Goal: Transaction & Acquisition: Purchase product/service

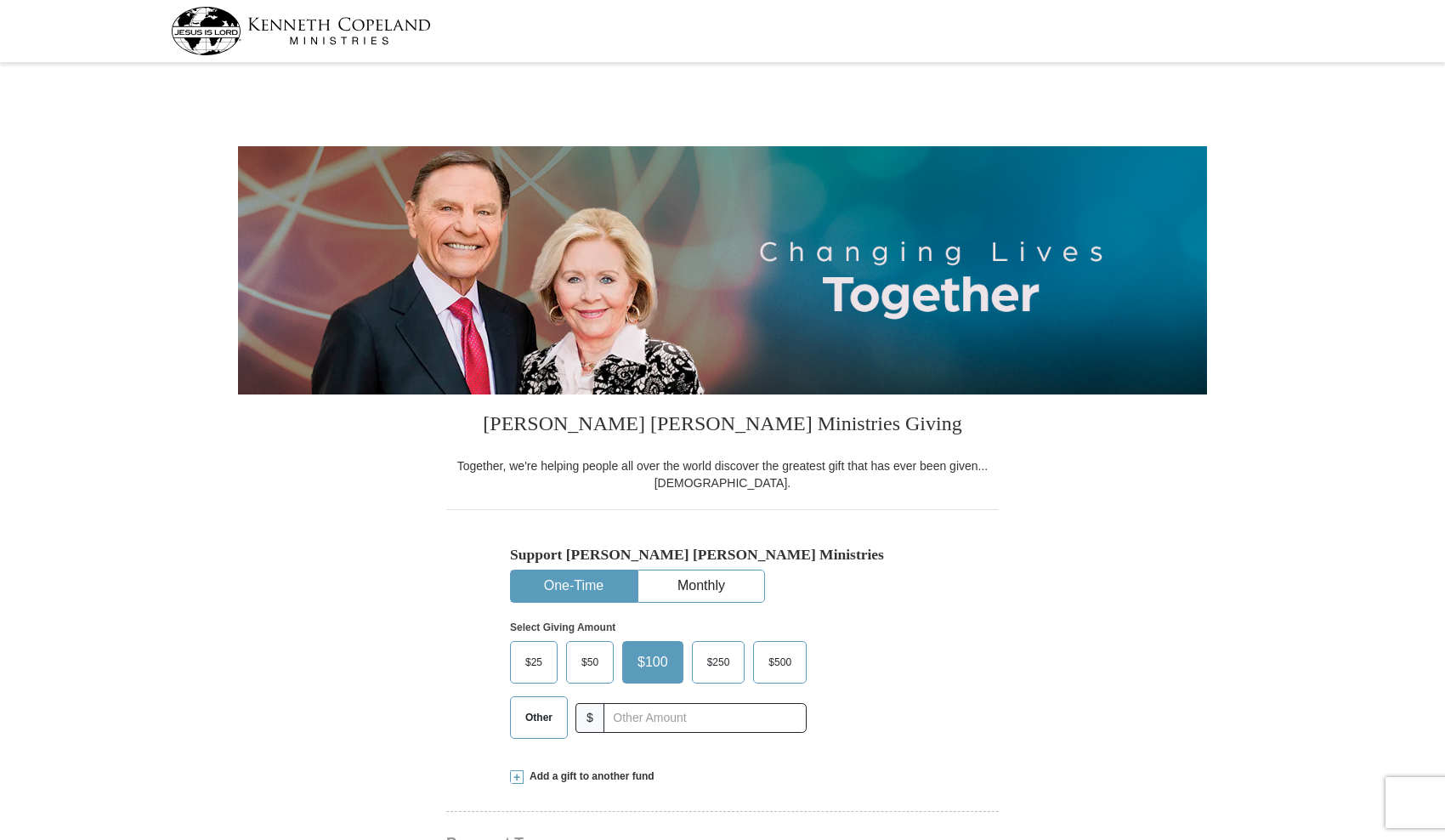
select select "NY"
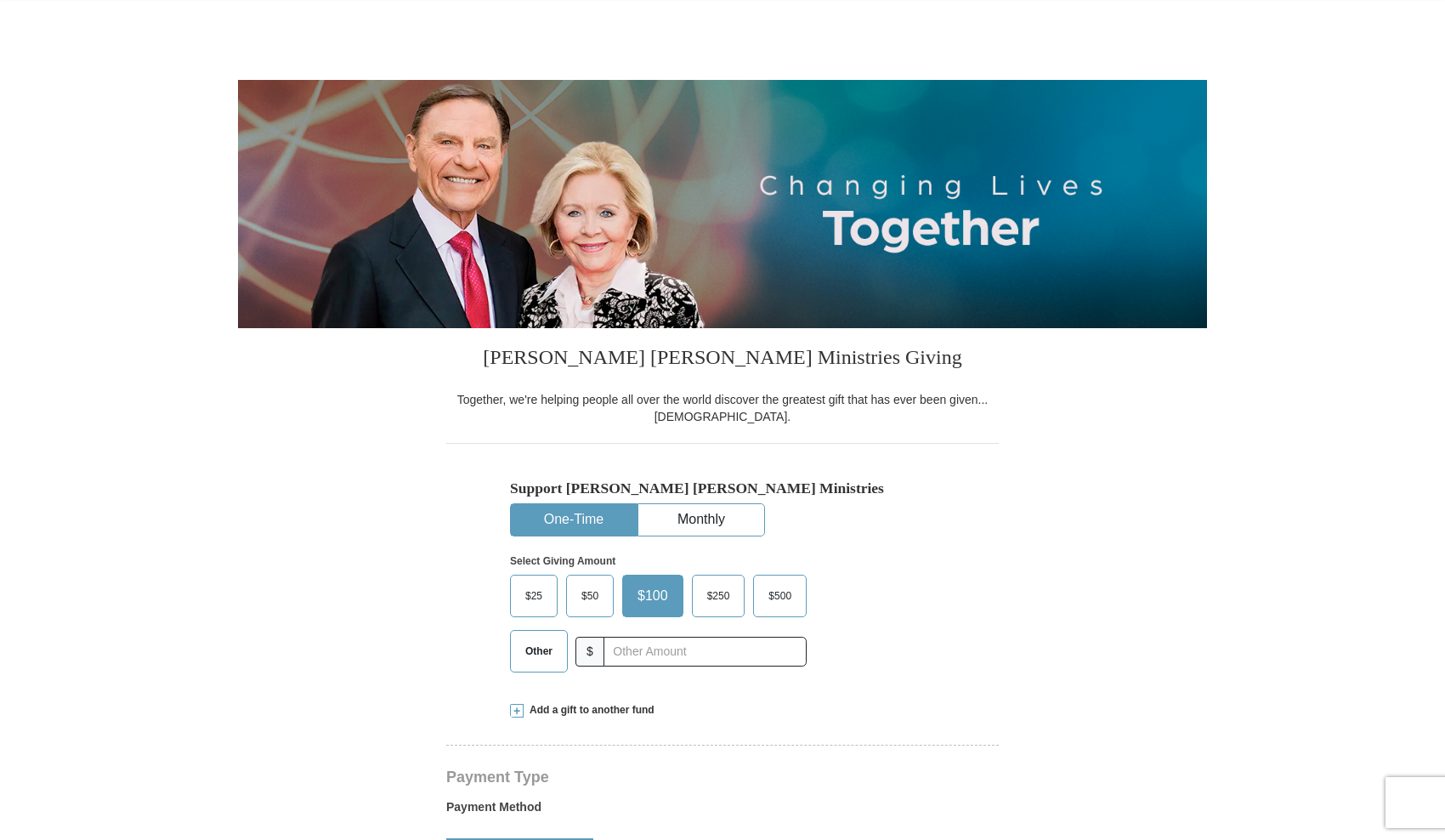
scroll to position [78, 0]
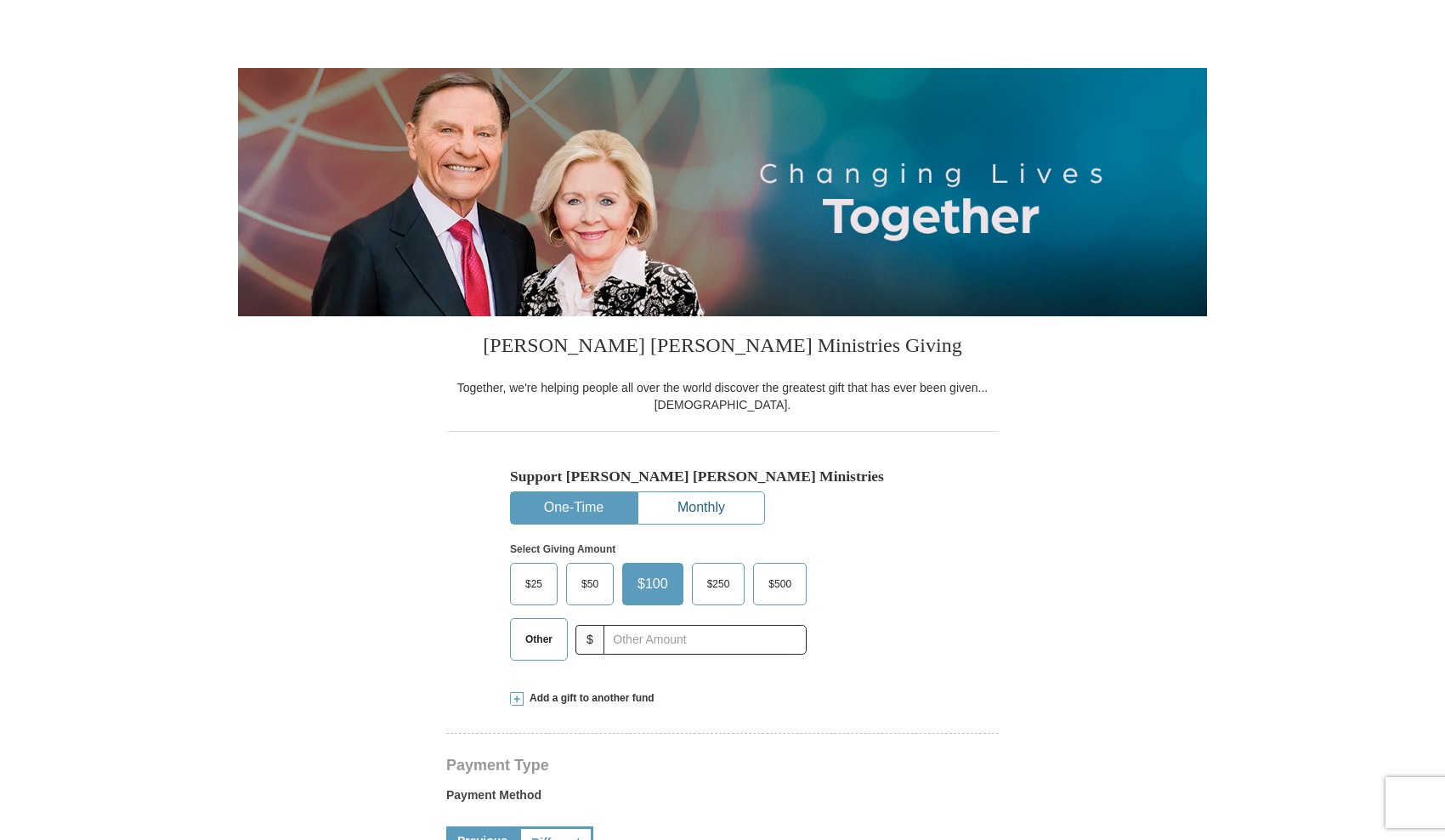
click at [708, 513] on button "Monthly" at bounding box center [701, 508] width 126 height 32
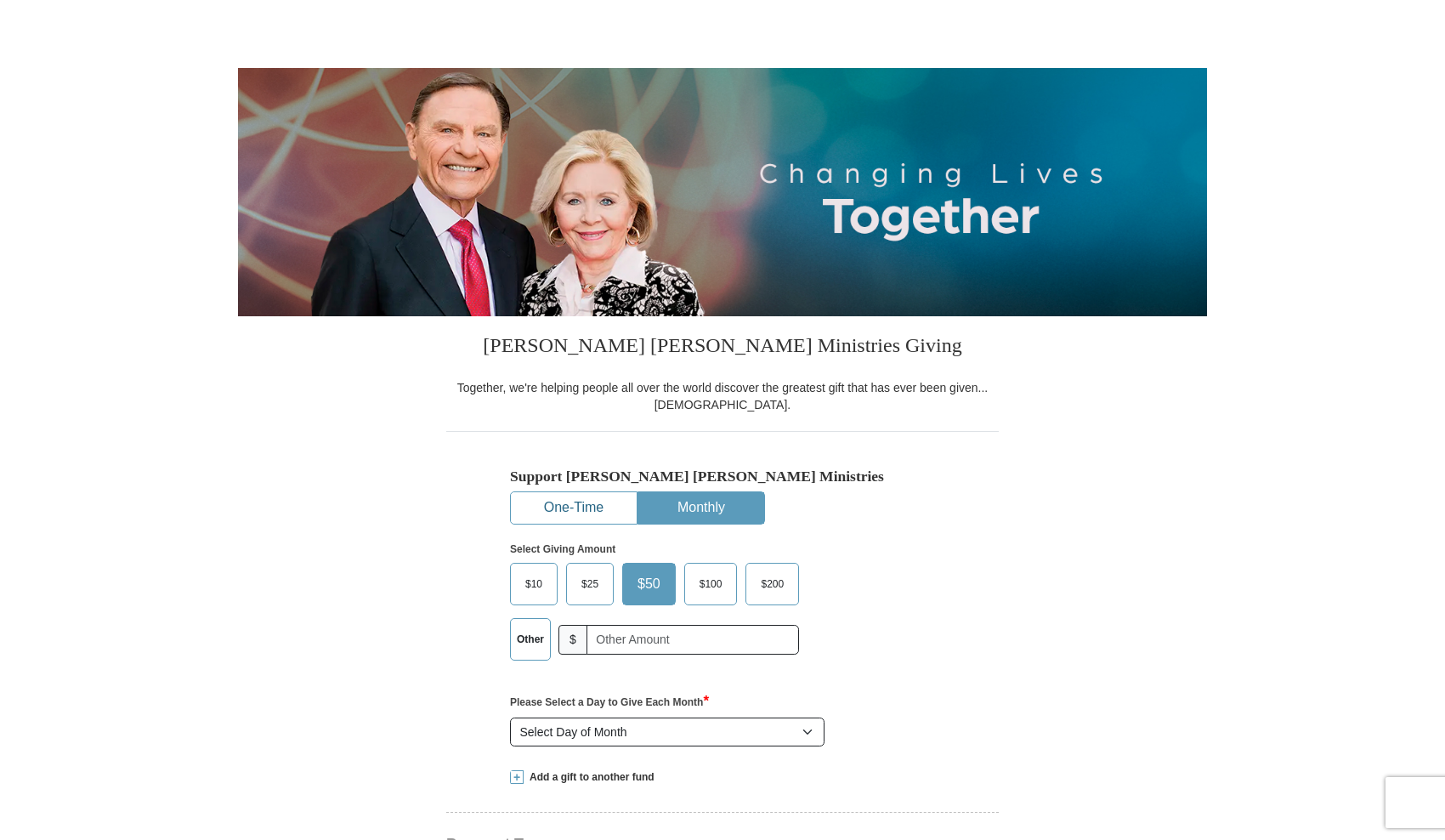
click at [624, 499] on button "One-Time" at bounding box center [573, 508] width 126 height 32
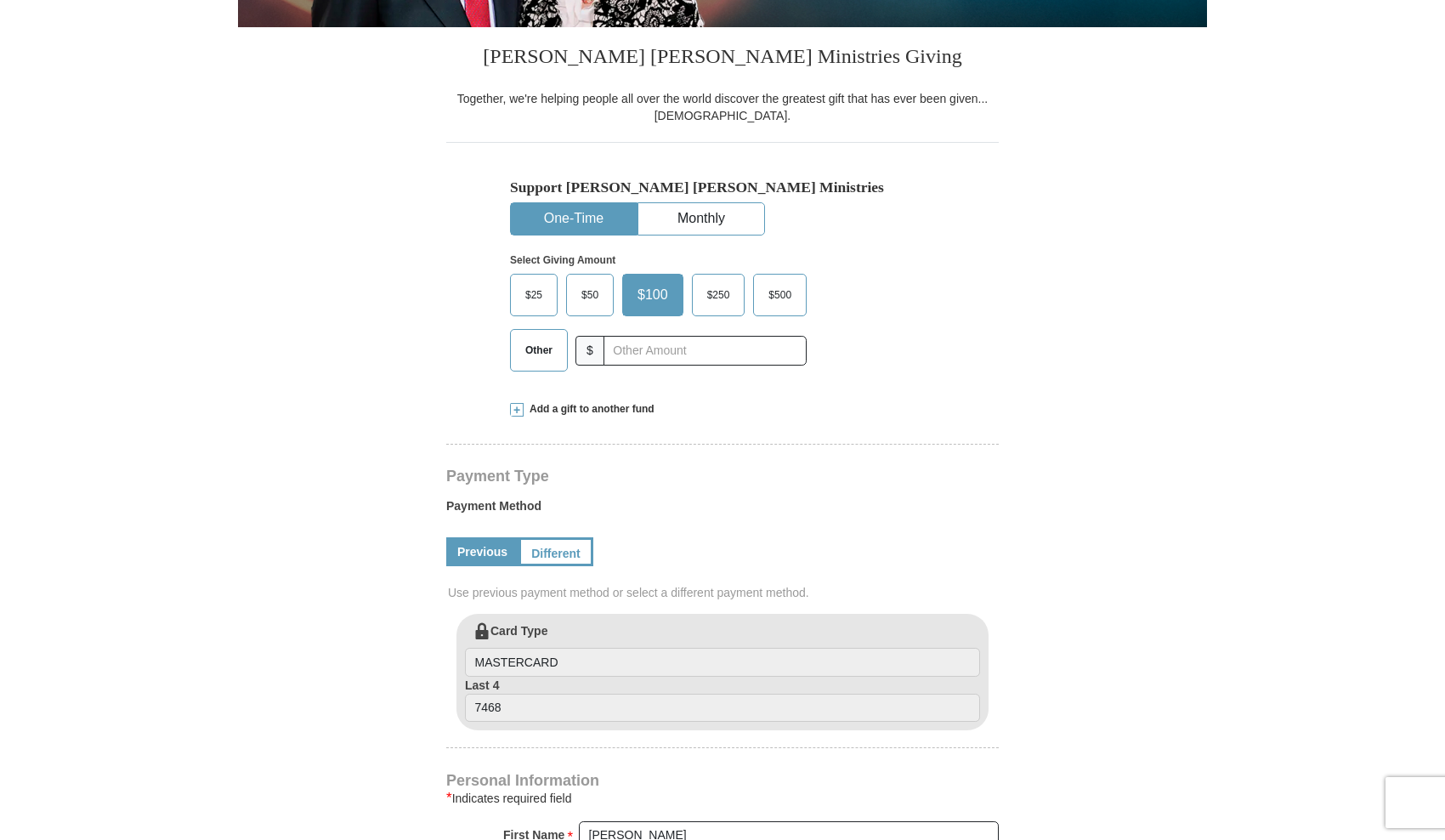
scroll to position [407, 0]
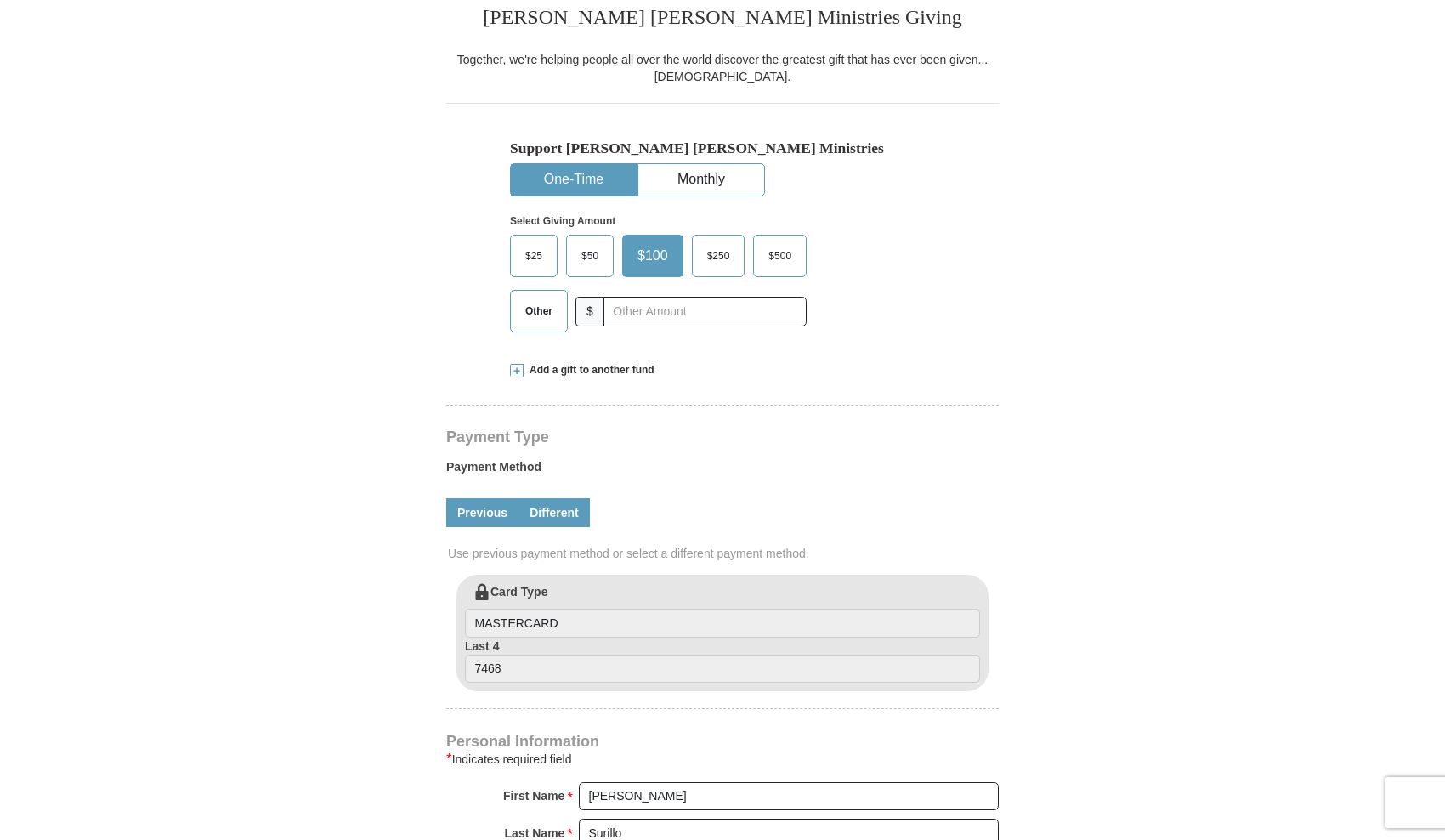
click at [555, 514] on link "Different" at bounding box center [554, 512] width 71 height 29
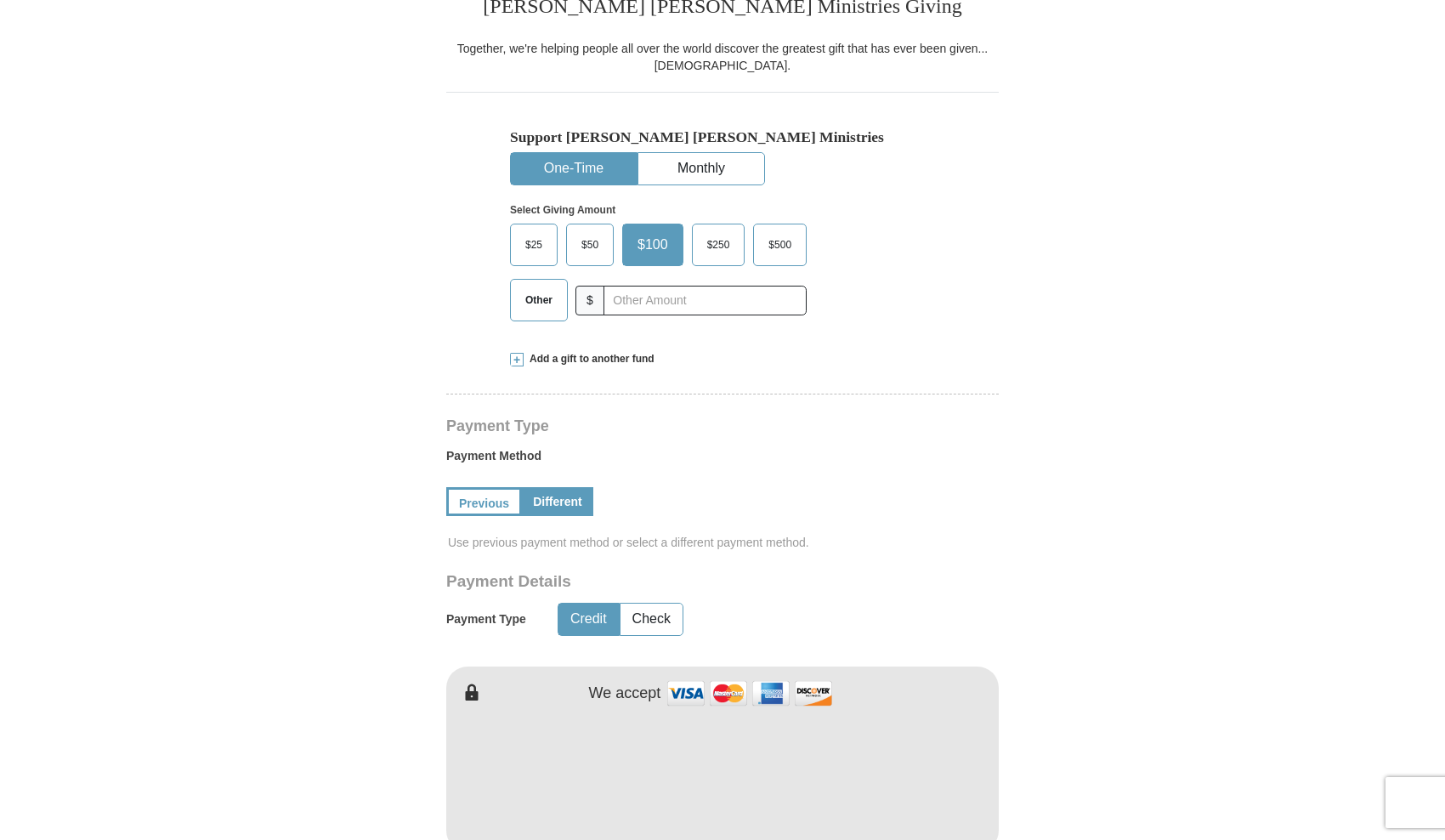
scroll to position [416, 0]
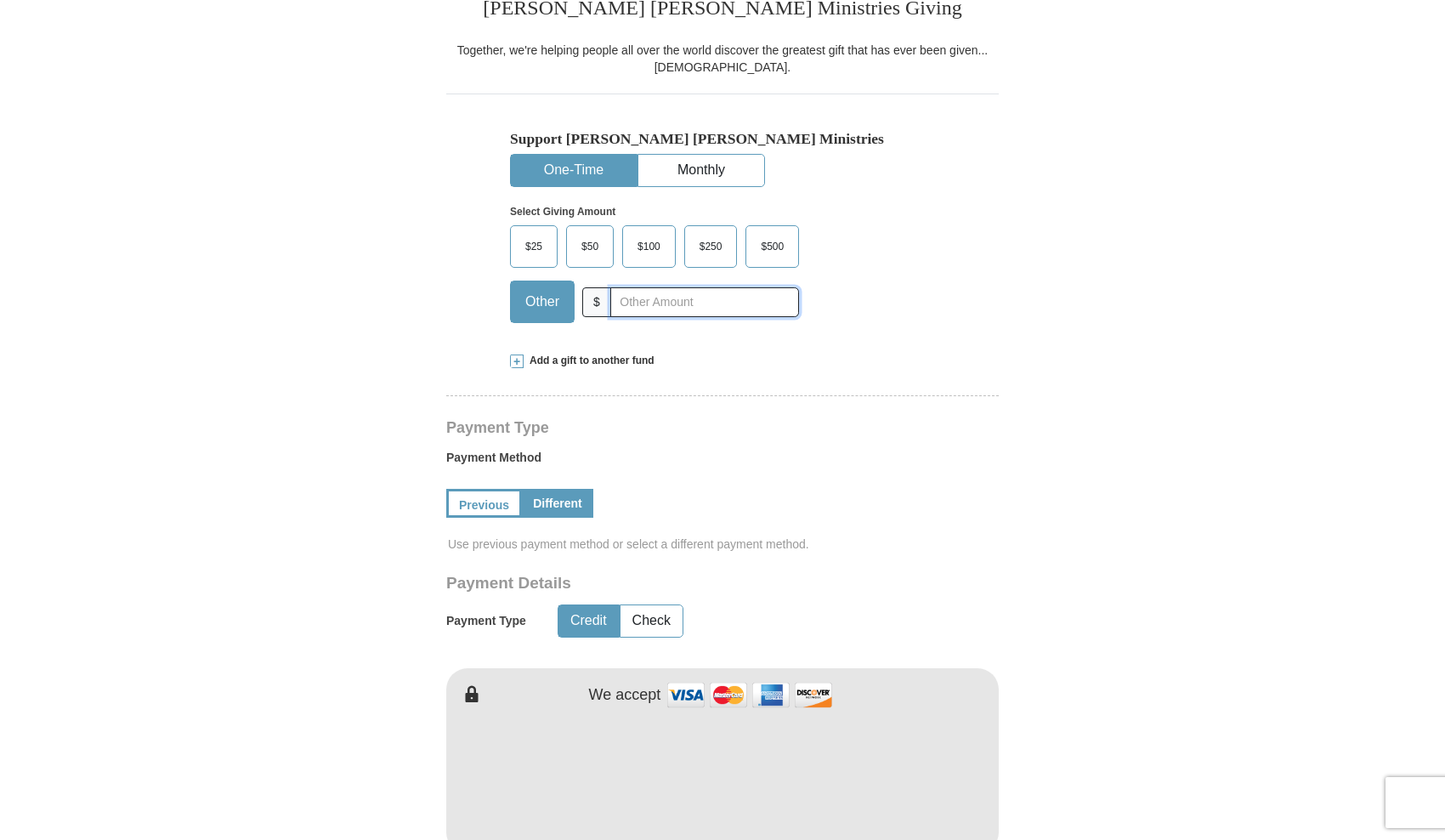
click at [620, 306] on input "text" at bounding box center [705, 302] width 189 height 30
type input "30"
click at [695, 158] on button "Monthly" at bounding box center [701, 170] width 126 height 32
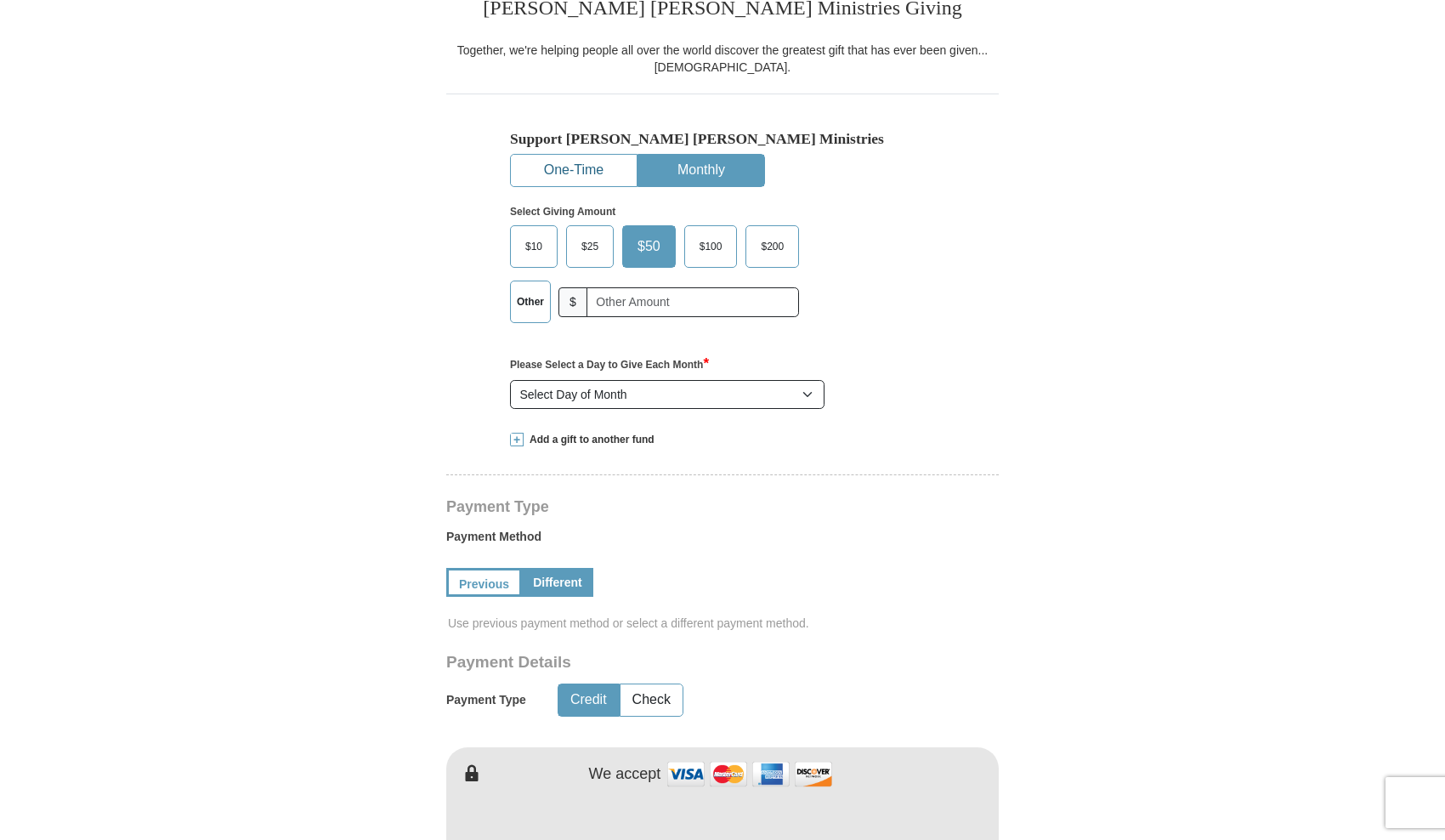
click at [573, 159] on button "One-Time" at bounding box center [573, 170] width 126 height 32
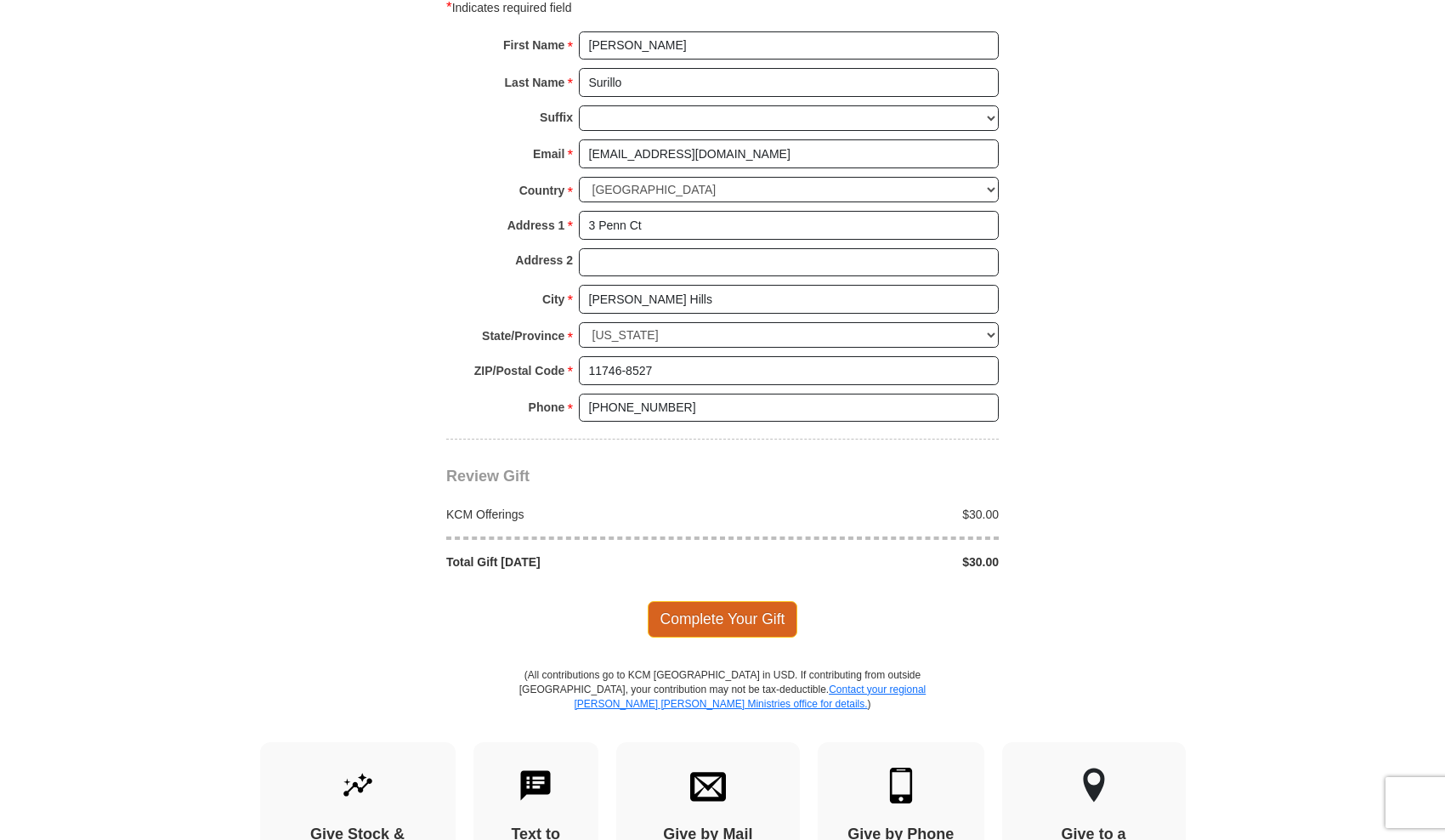
scroll to position [1362, 0]
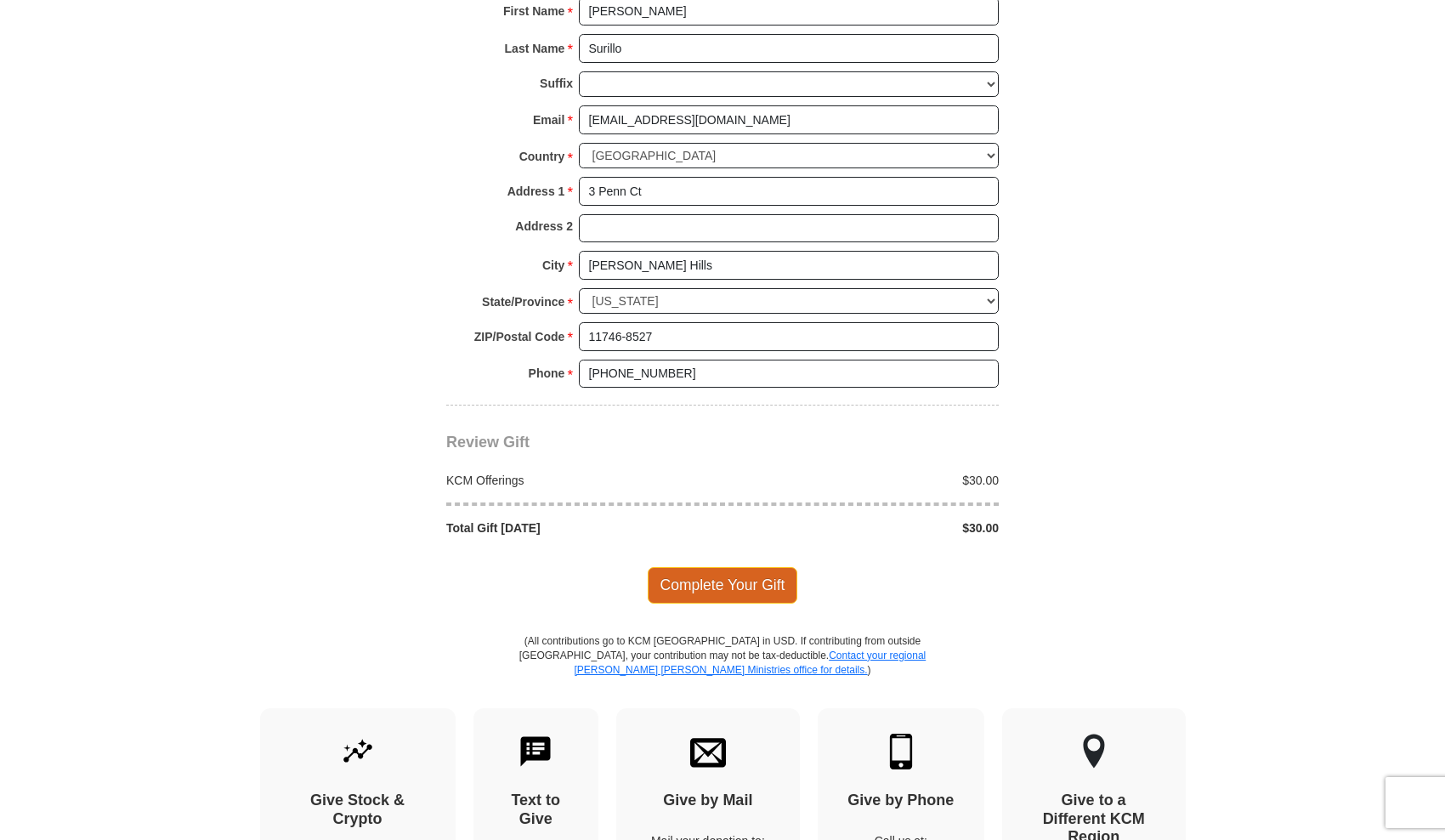
click at [775, 567] on span "Complete Your Gift" at bounding box center [723, 585] width 150 height 36
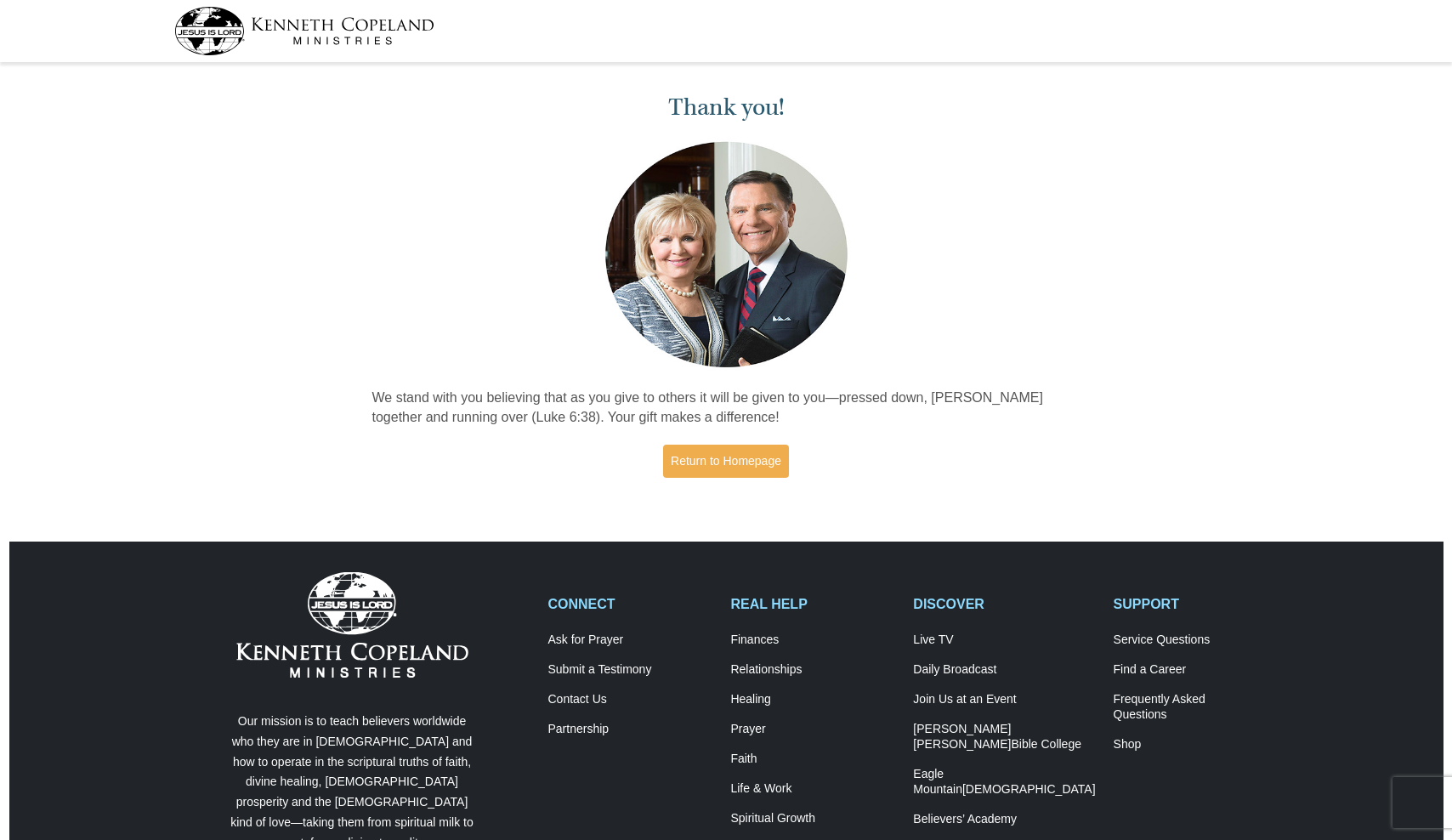
scroll to position [3, 0]
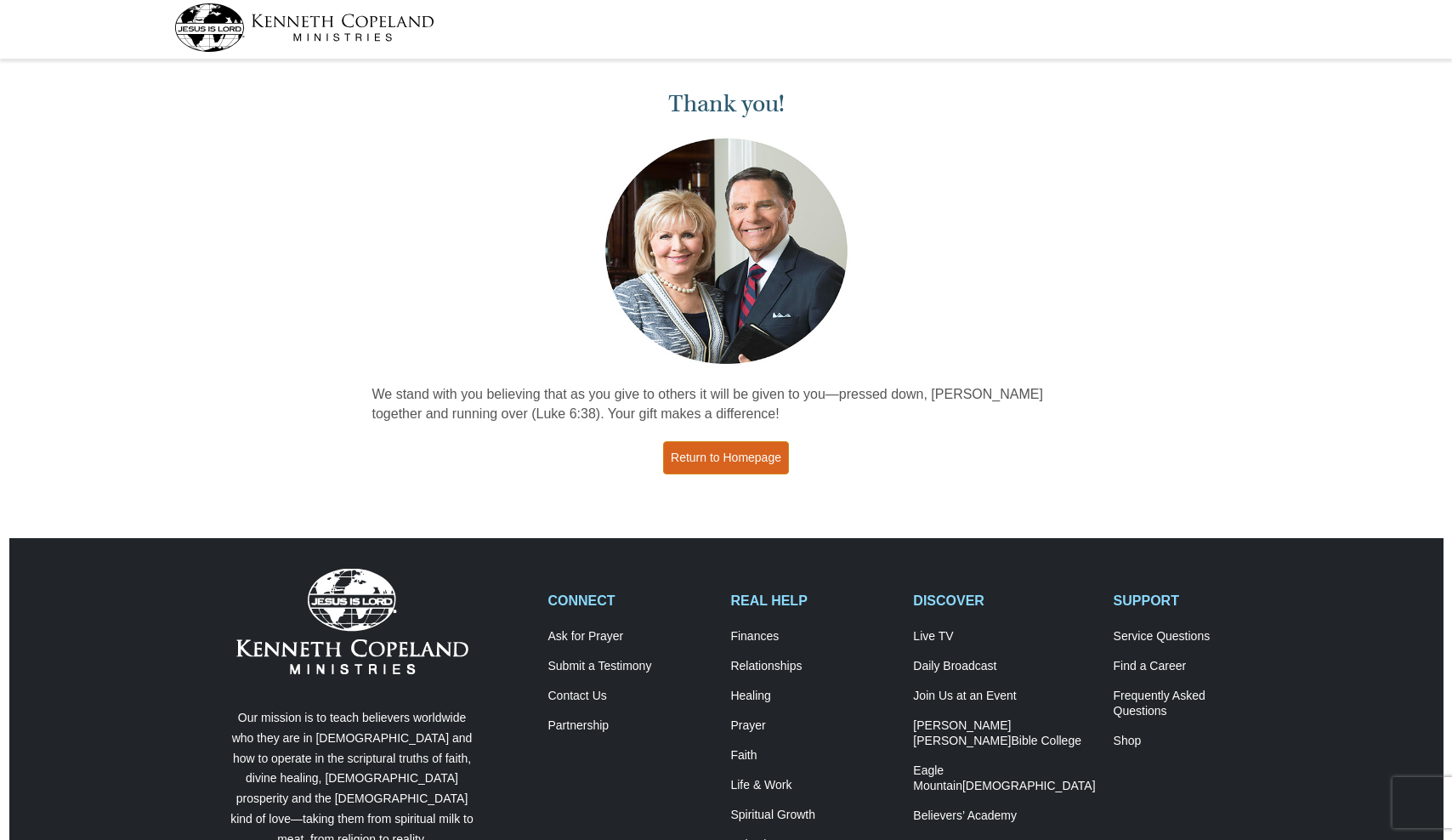
click at [763, 457] on link "Return to Homepage" at bounding box center [726, 457] width 126 height 33
